Goal: Find specific page/section: Find specific page/section

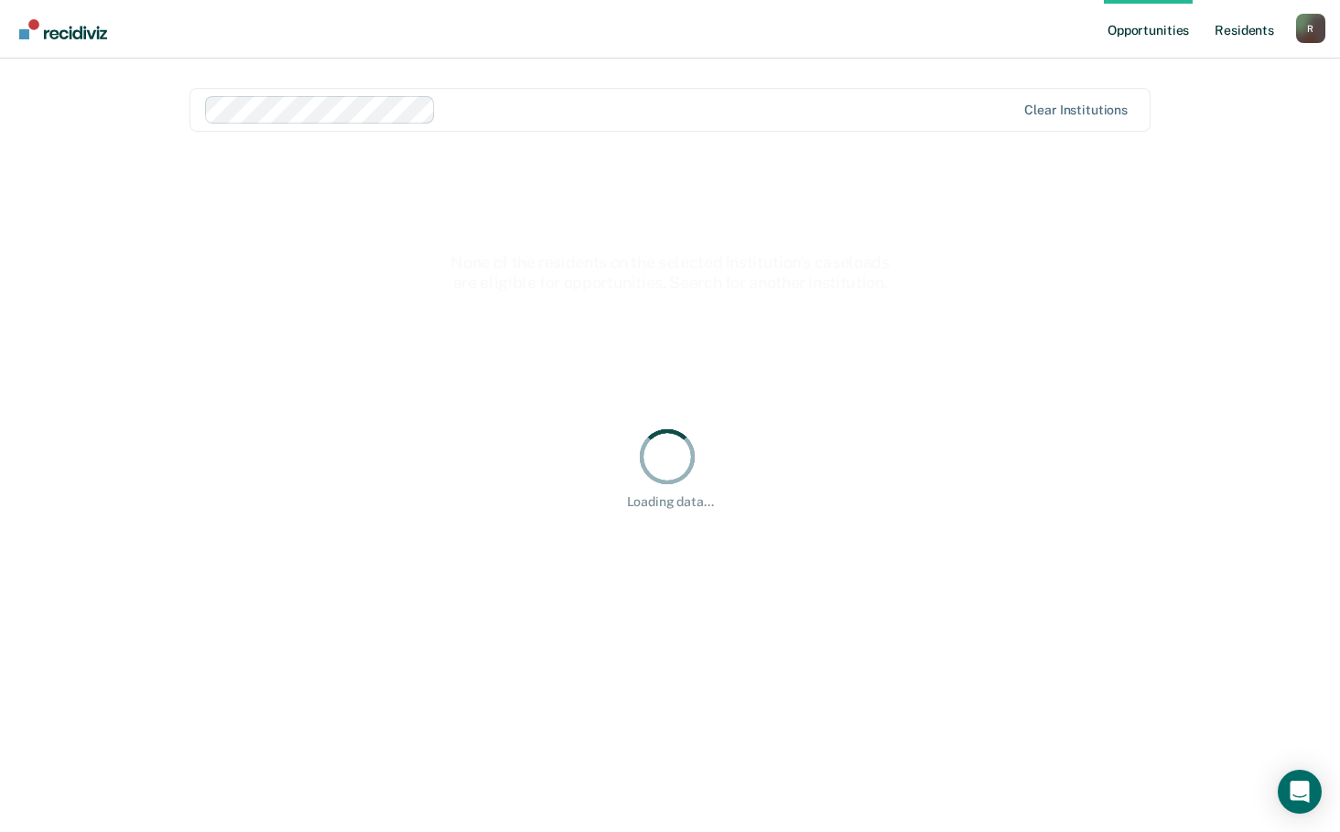
click at [1250, 32] on link "Resident s" at bounding box center [1244, 29] width 67 height 59
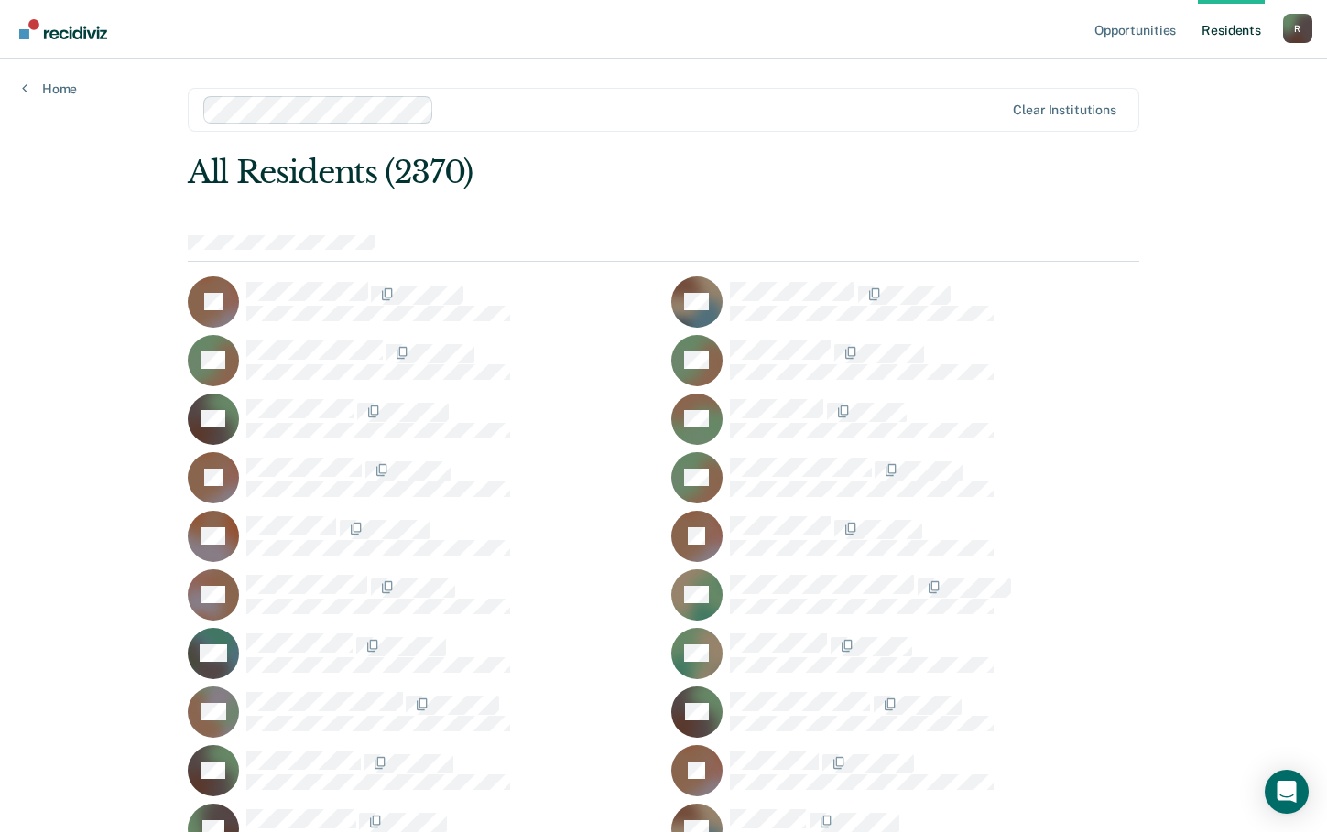
scroll to position [21411, 0]
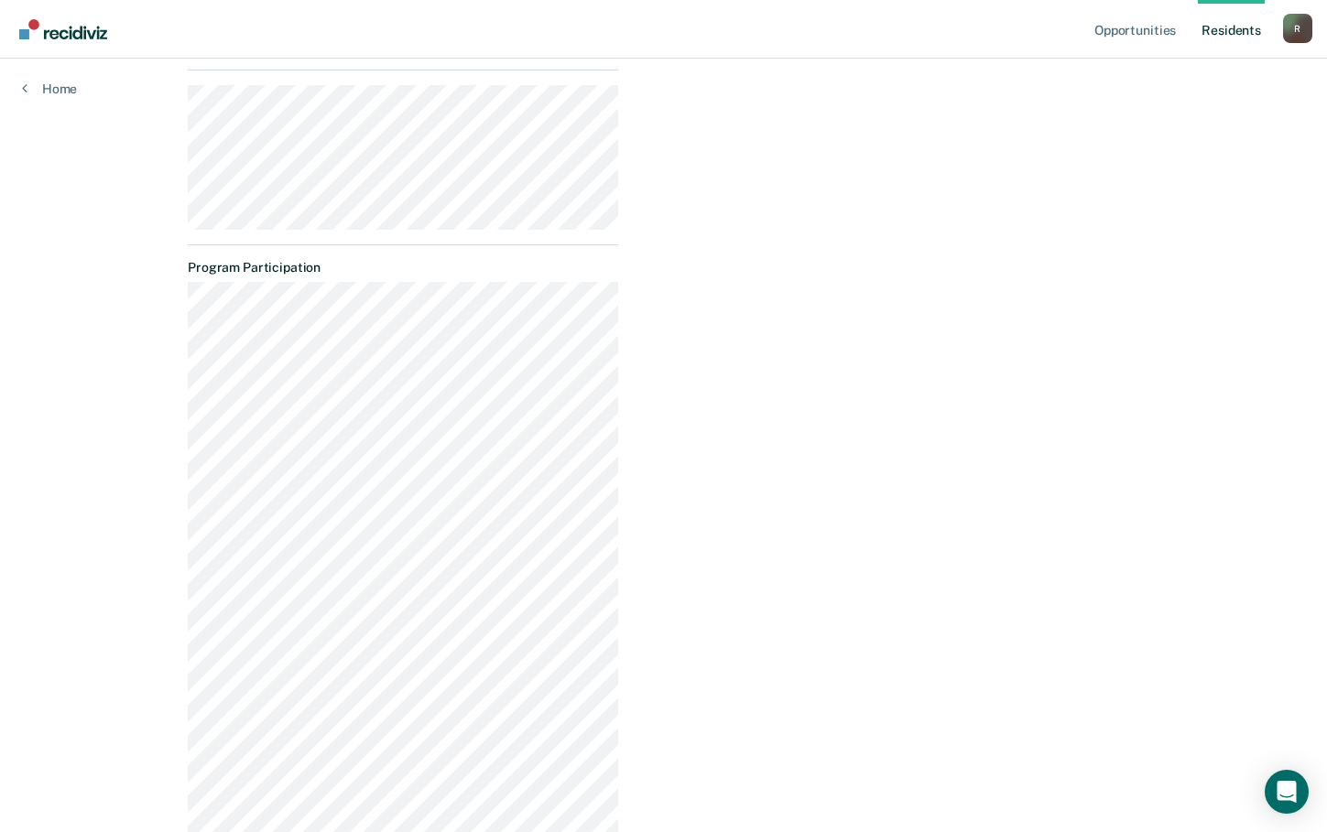
scroll to position [1151, 0]
